Goal: Information Seeking & Learning: Find specific fact

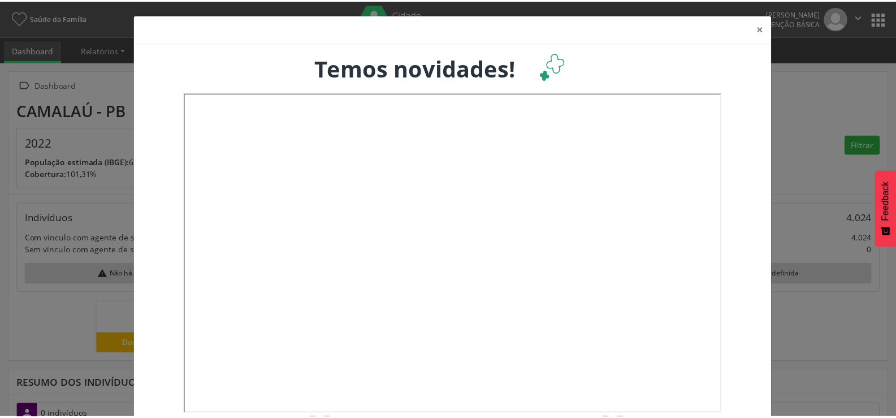
scroll to position [188, 296]
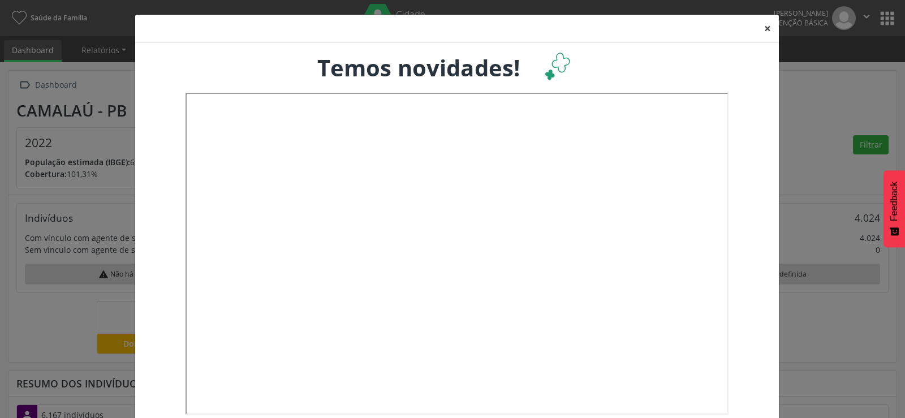
click at [764, 23] on button "×" at bounding box center [767, 29] width 23 height 28
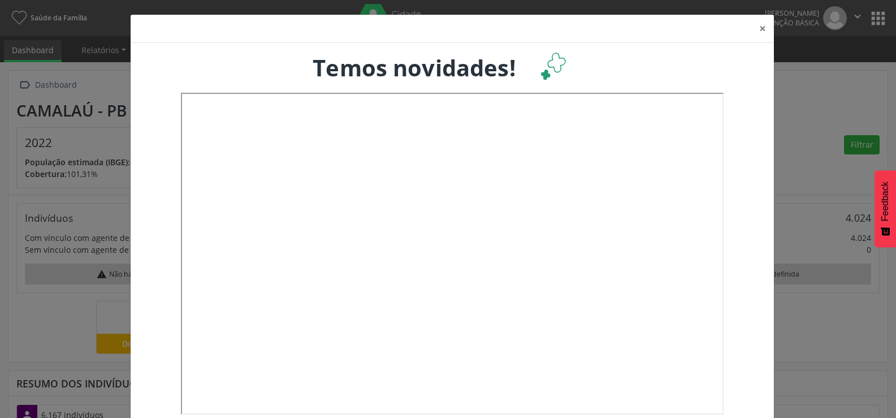
scroll to position [565260, 565154]
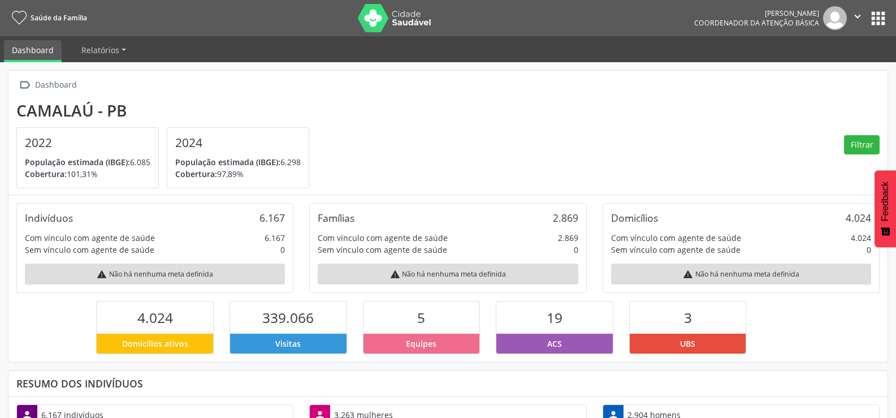
click at [880, 21] on button "apps" at bounding box center [879, 18] width 20 height 20
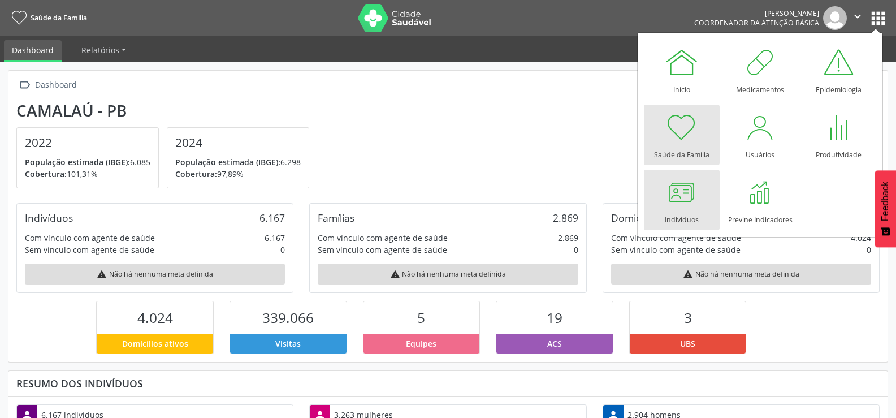
click at [676, 202] on div at bounding box center [682, 192] width 34 height 34
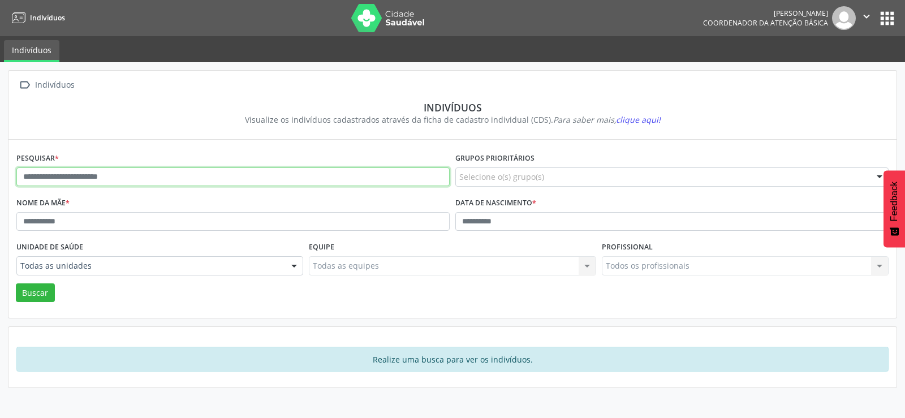
click at [217, 175] on input "text" at bounding box center [232, 176] width 433 height 19
type input "**********"
click at [16, 283] on button "Buscar" at bounding box center [35, 292] width 39 height 19
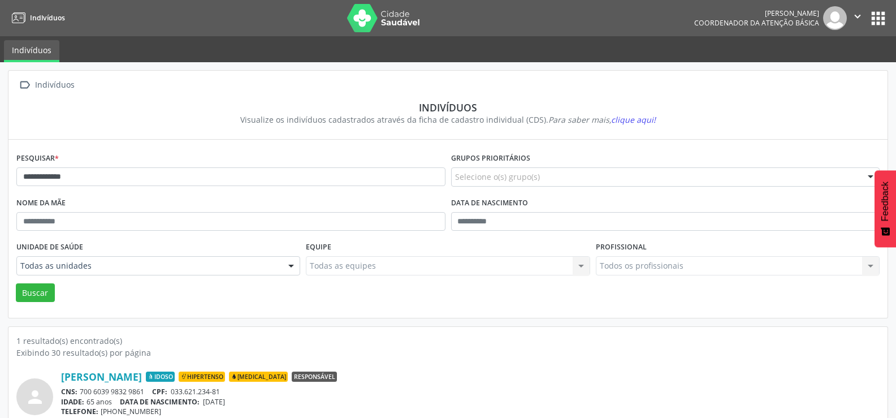
scroll to position [44, 0]
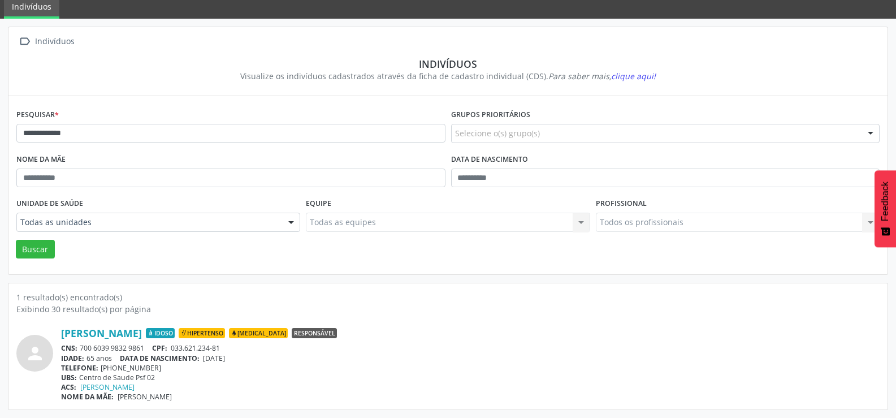
drag, startPoint x: 150, startPoint y: 351, endPoint x: 99, endPoint y: 350, distance: 51.5
click at [99, 350] on div "CNS: 700 6039 9832 9861 CPF: 033.621.234-81" at bounding box center [470, 348] width 819 height 10
